Goal: Task Accomplishment & Management: Manage account settings

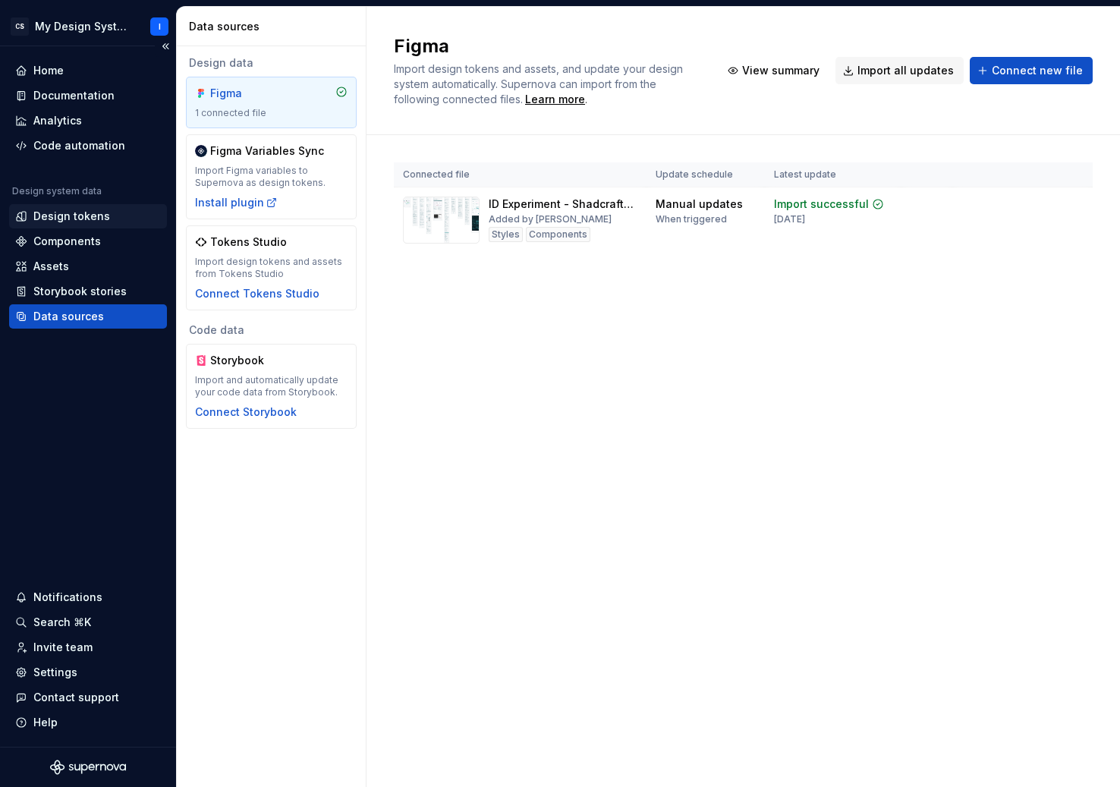
click at [72, 216] on div "Design tokens" at bounding box center [71, 216] width 77 height 15
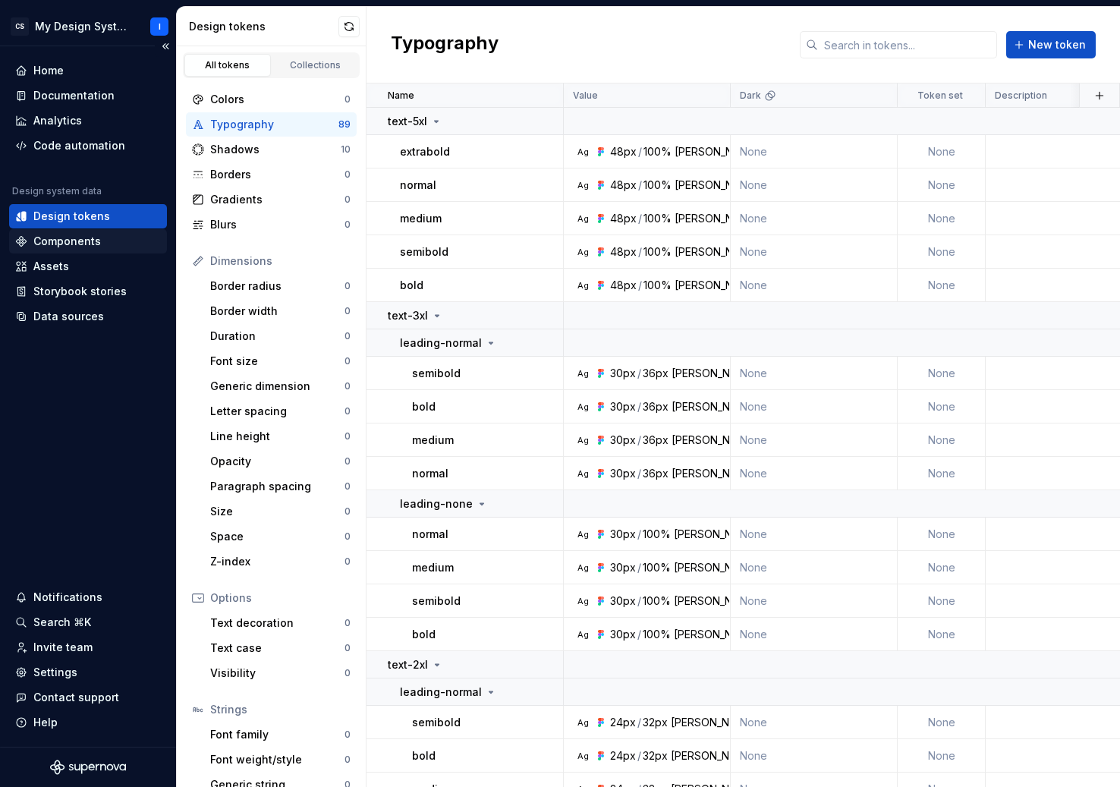
click at [74, 241] on div "Components" at bounding box center [67, 241] width 68 height 15
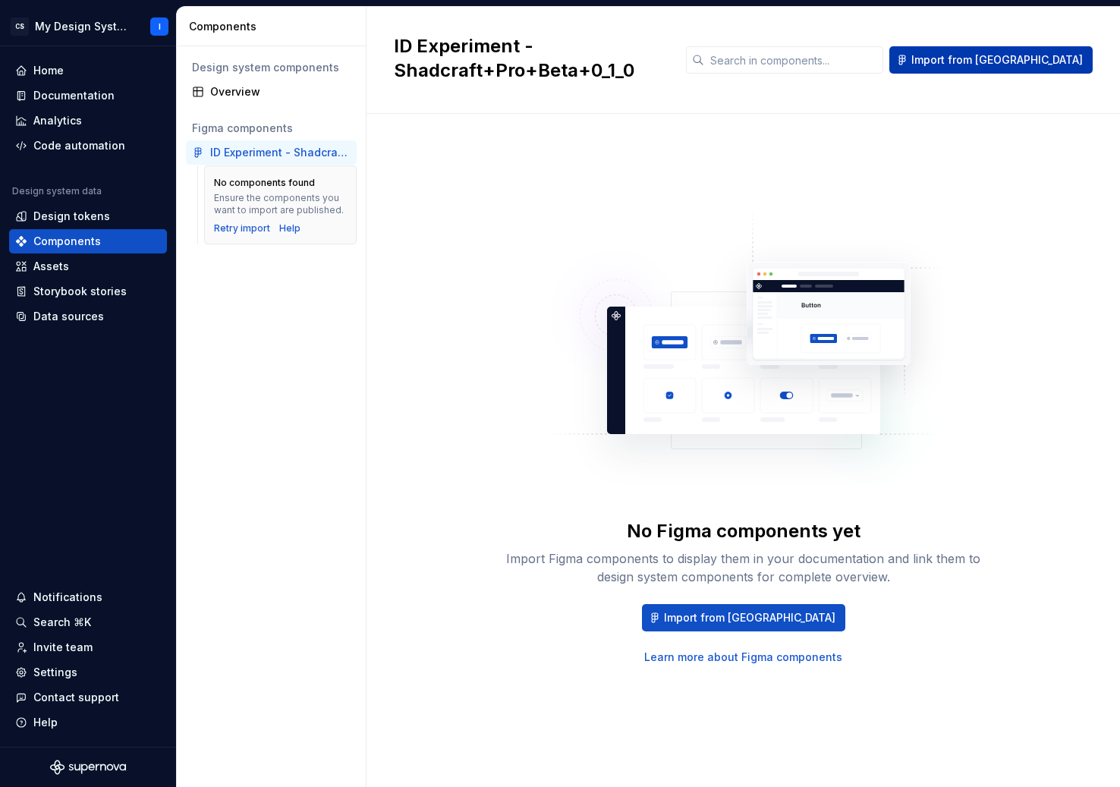
click at [1019, 65] on span "Import from Figma" at bounding box center [998, 59] width 172 height 15
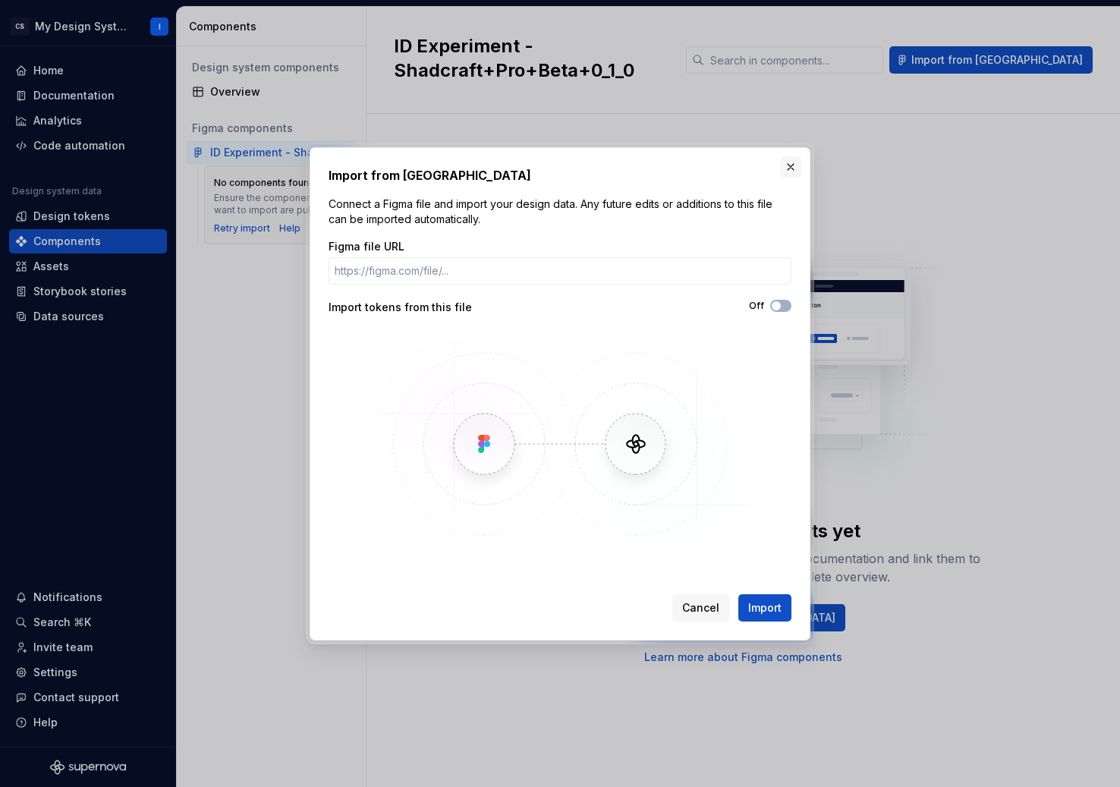
click at [795, 166] on button "button" at bounding box center [790, 166] width 21 height 21
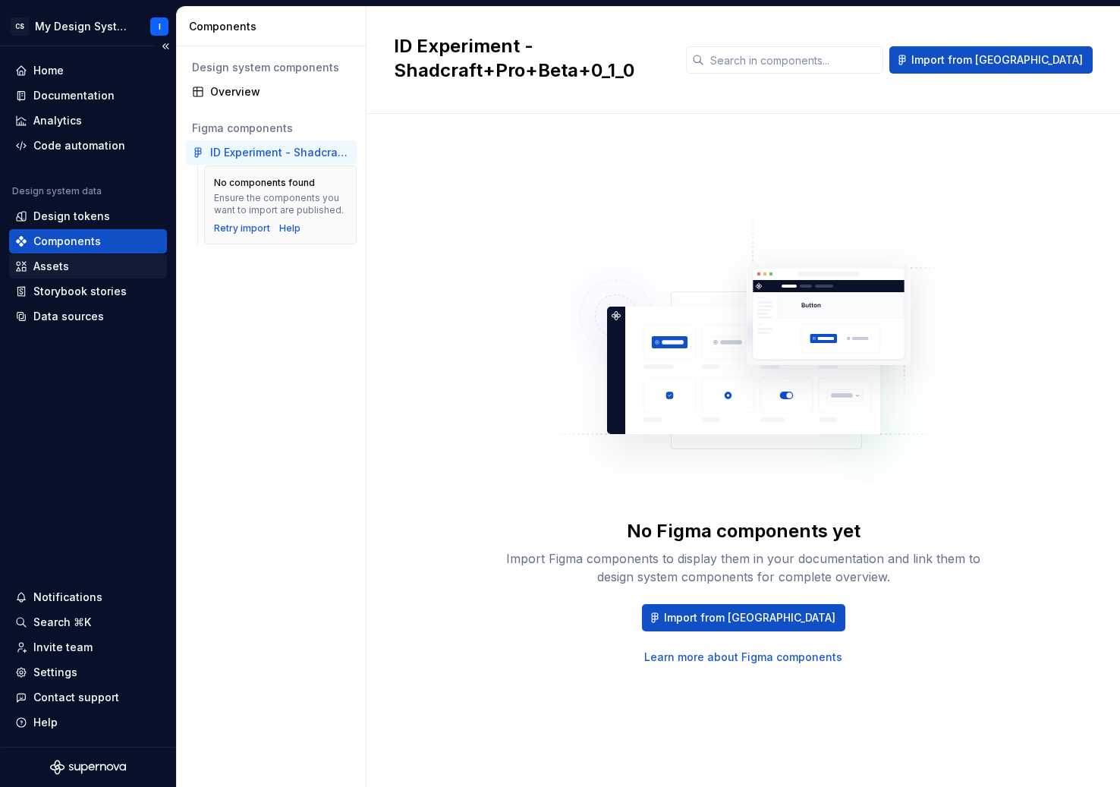
click at [66, 269] on div "Assets" at bounding box center [51, 266] width 36 height 15
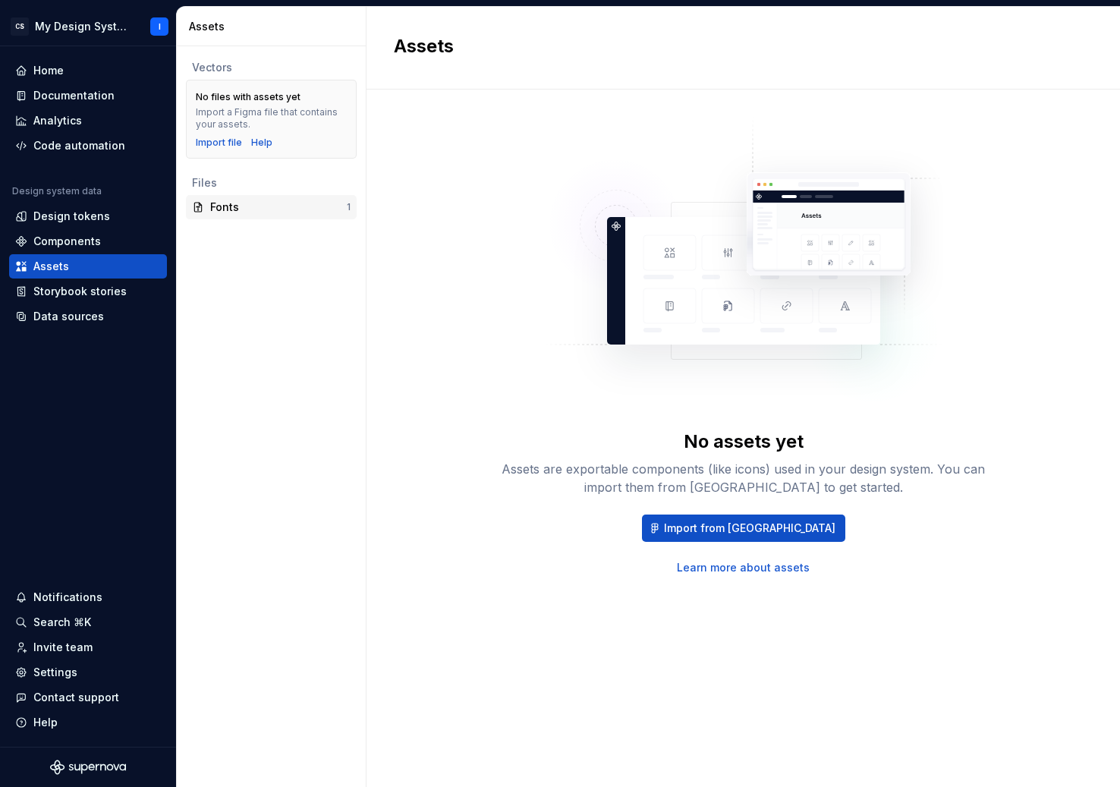
click at [217, 210] on div "Fonts" at bounding box center [278, 207] width 137 height 15
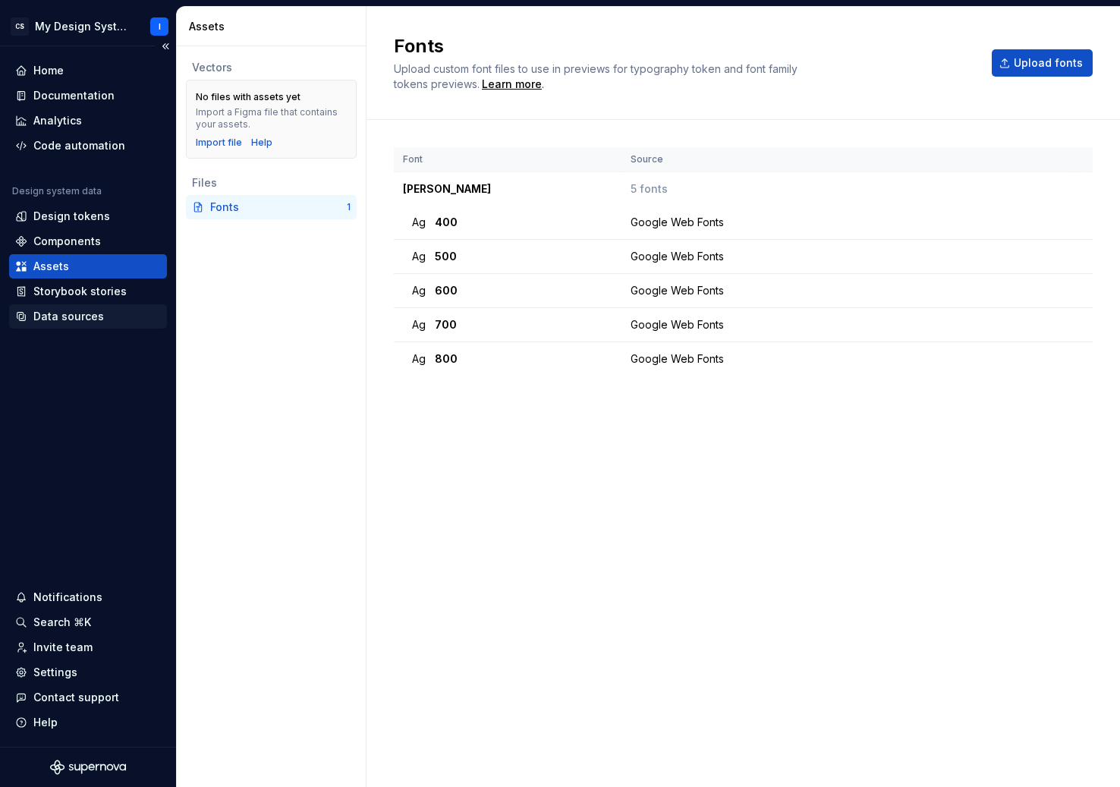
click at [77, 318] on div "Data sources" at bounding box center [68, 316] width 71 height 15
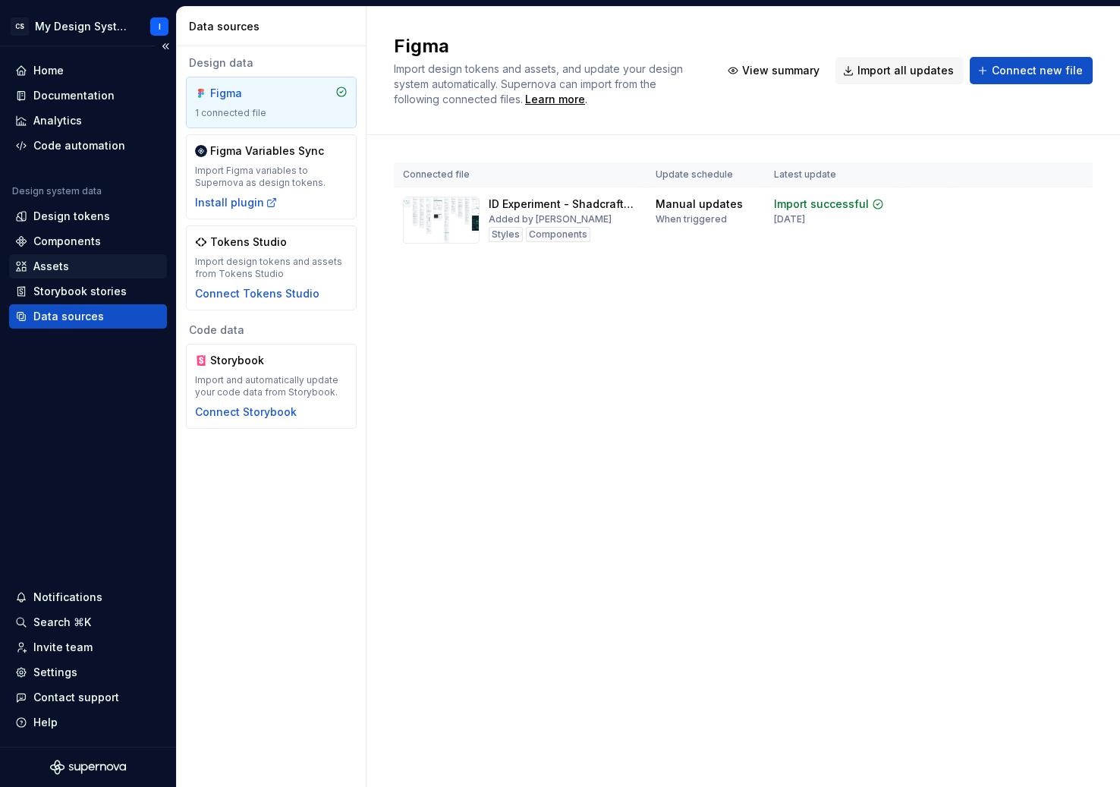
click at [68, 262] on div "Assets" at bounding box center [88, 266] width 146 height 15
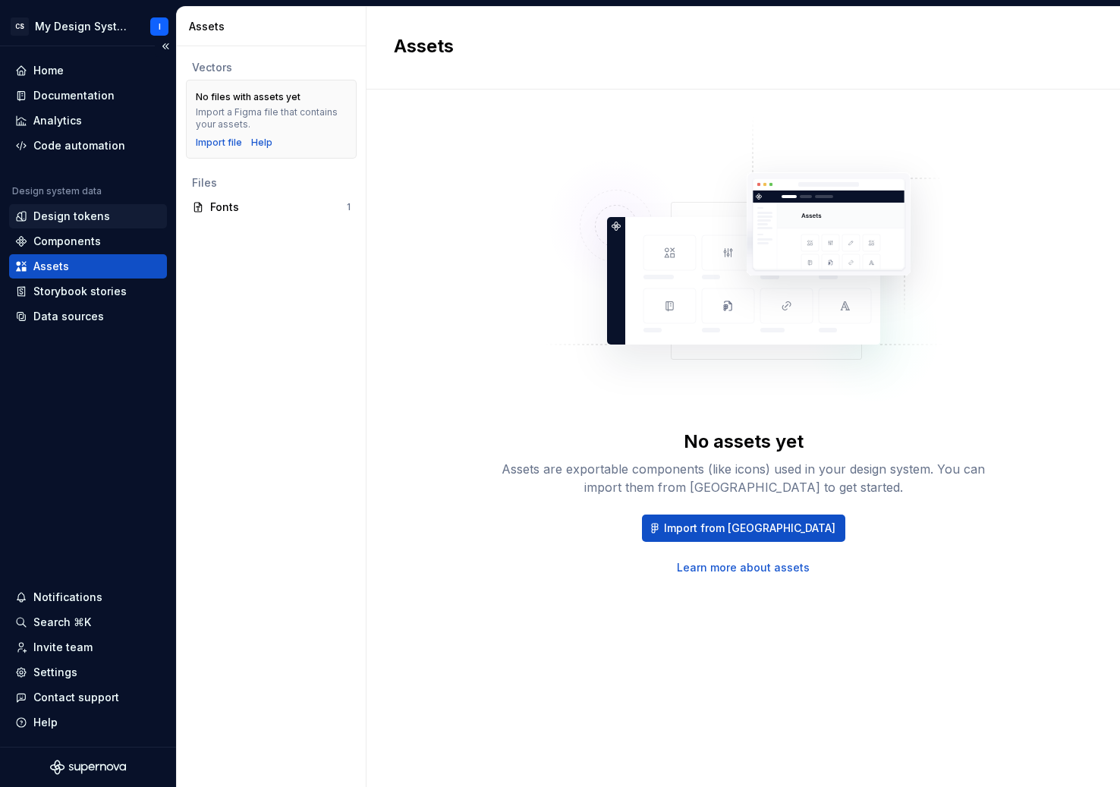
click at [65, 219] on div "Design tokens" at bounding box center [71, 216] width 77 height 15
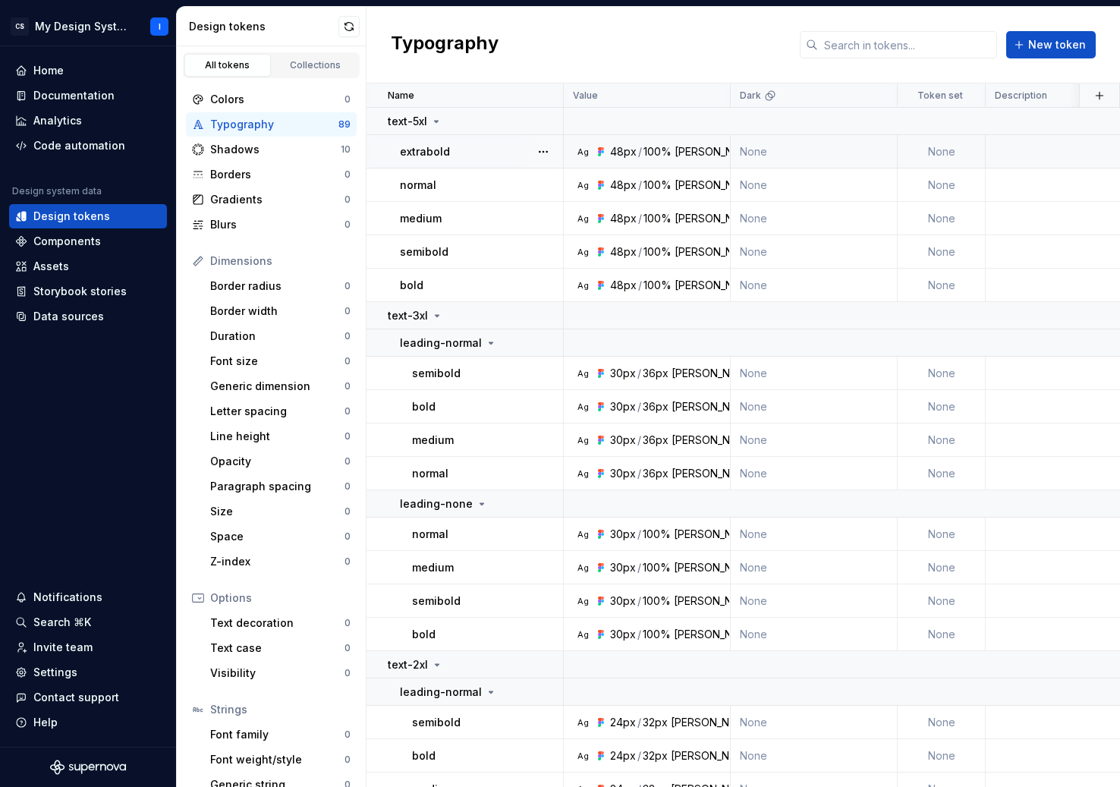
click at [690, 146] on div "Geist" at bounding box center [717, 151] width 85 height 15
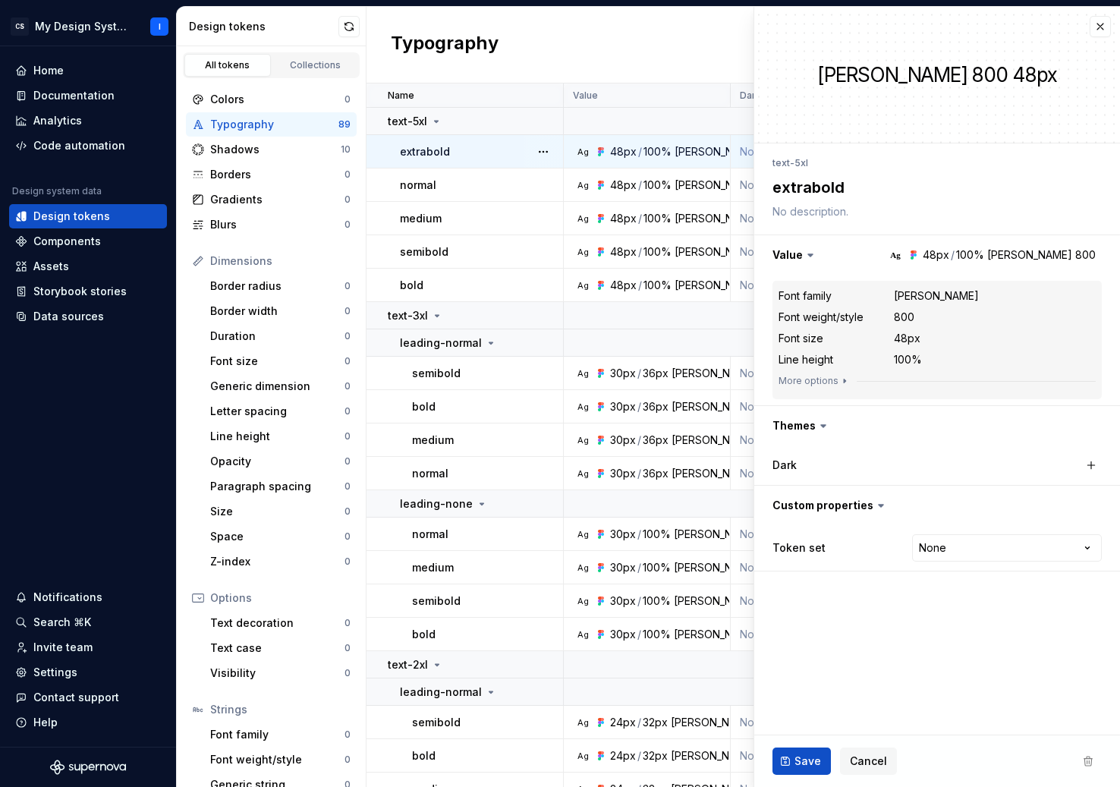
type textarea "*"
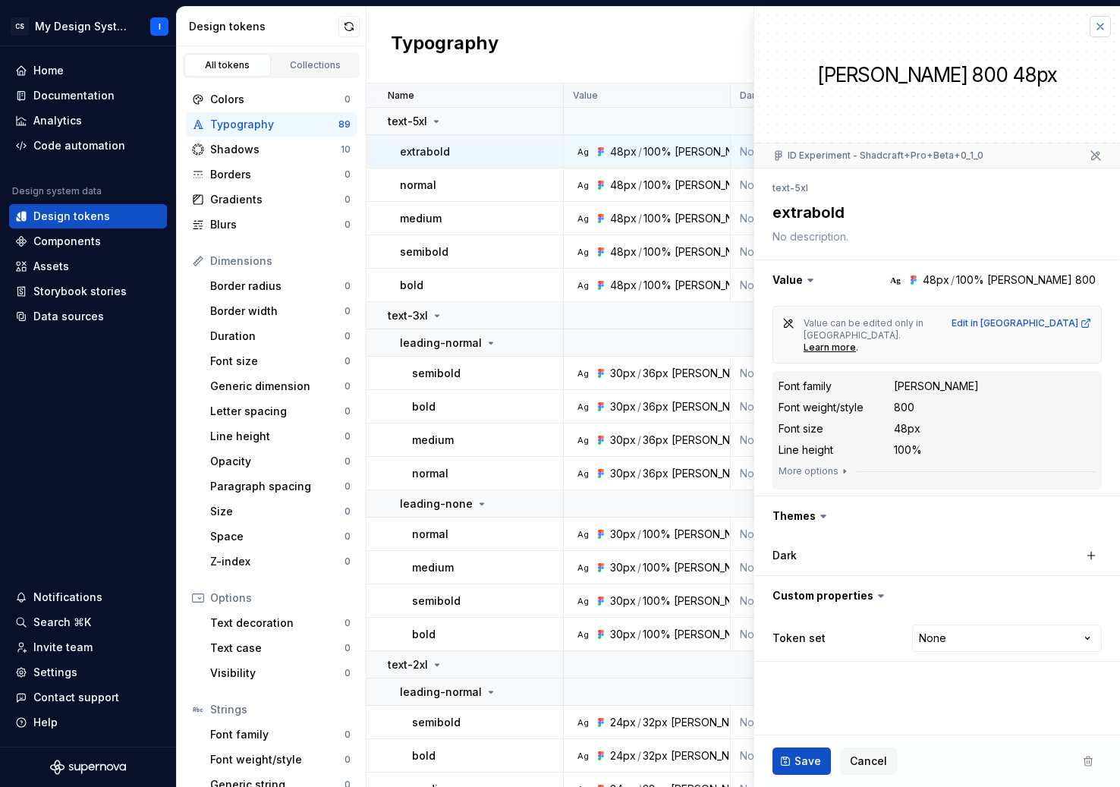
click at [1098, 30] on button "button" at bounding box center [1100, 26] width 21 height 21
